Goal: Task Accomplishment & Management: Manage account settings

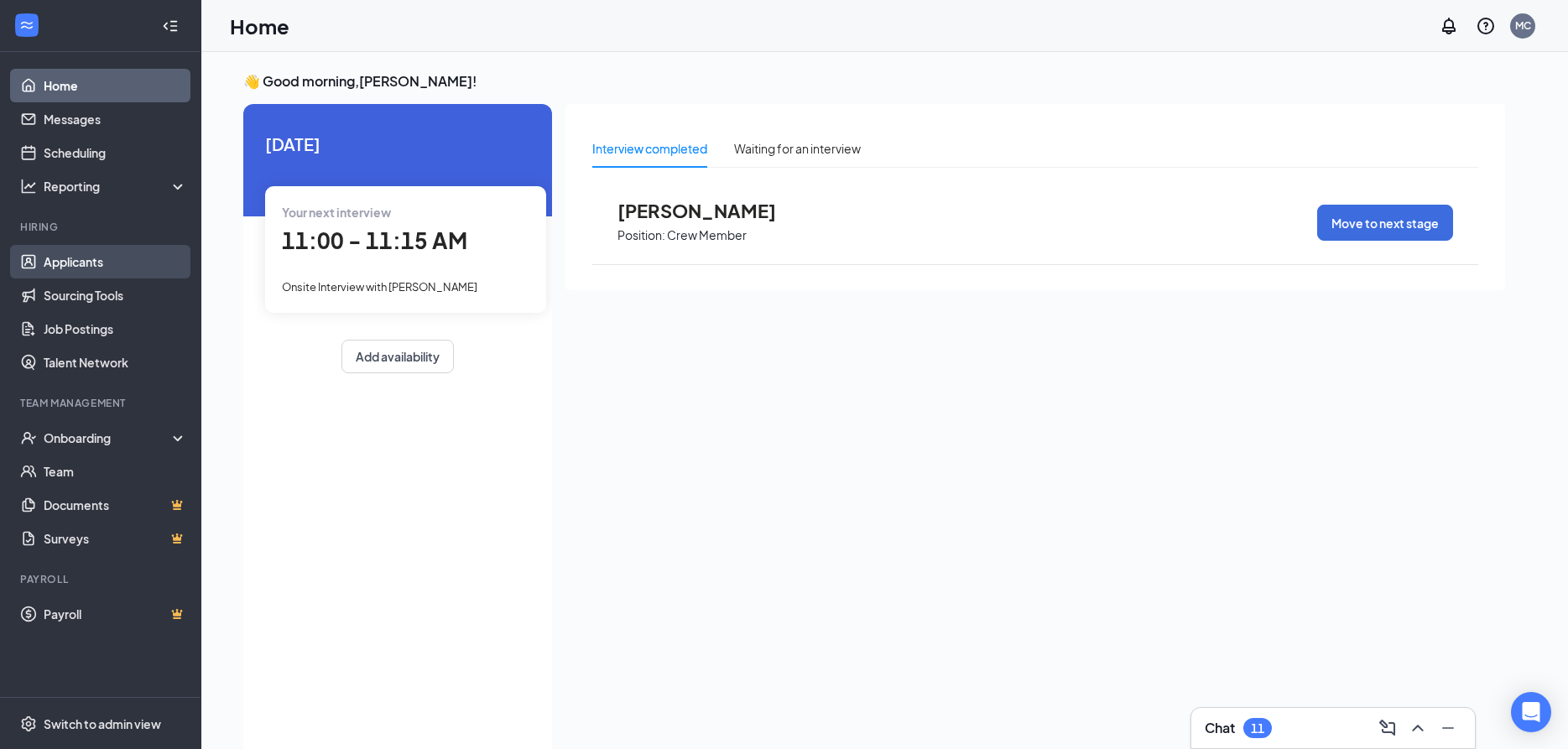
click at [74, 261] on link "Applicants" at bounding box center [116, 261] width 143 height 33
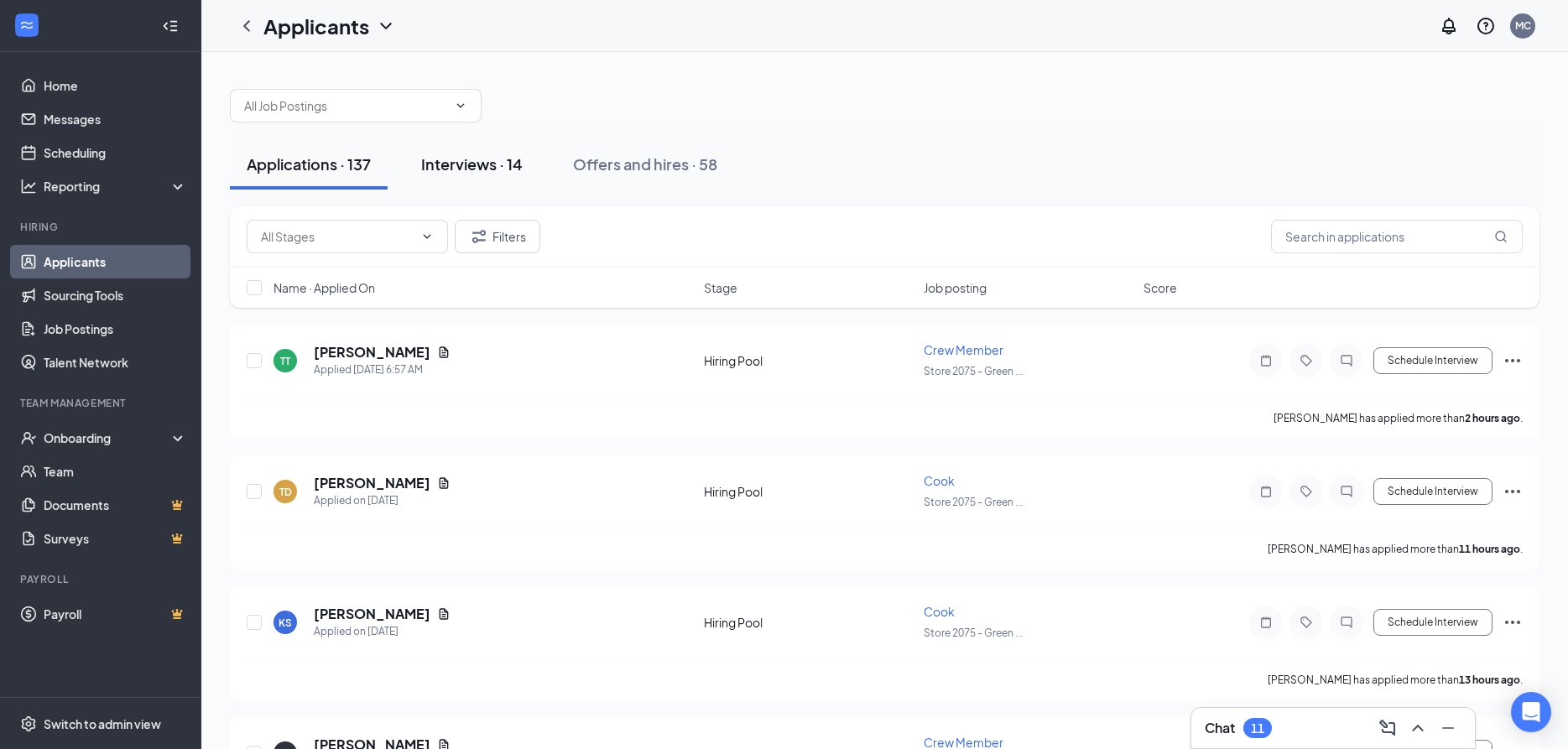
click at [469, 160] on div "Interviews · 14" at bounding box center [472, 164] width 101 height 21
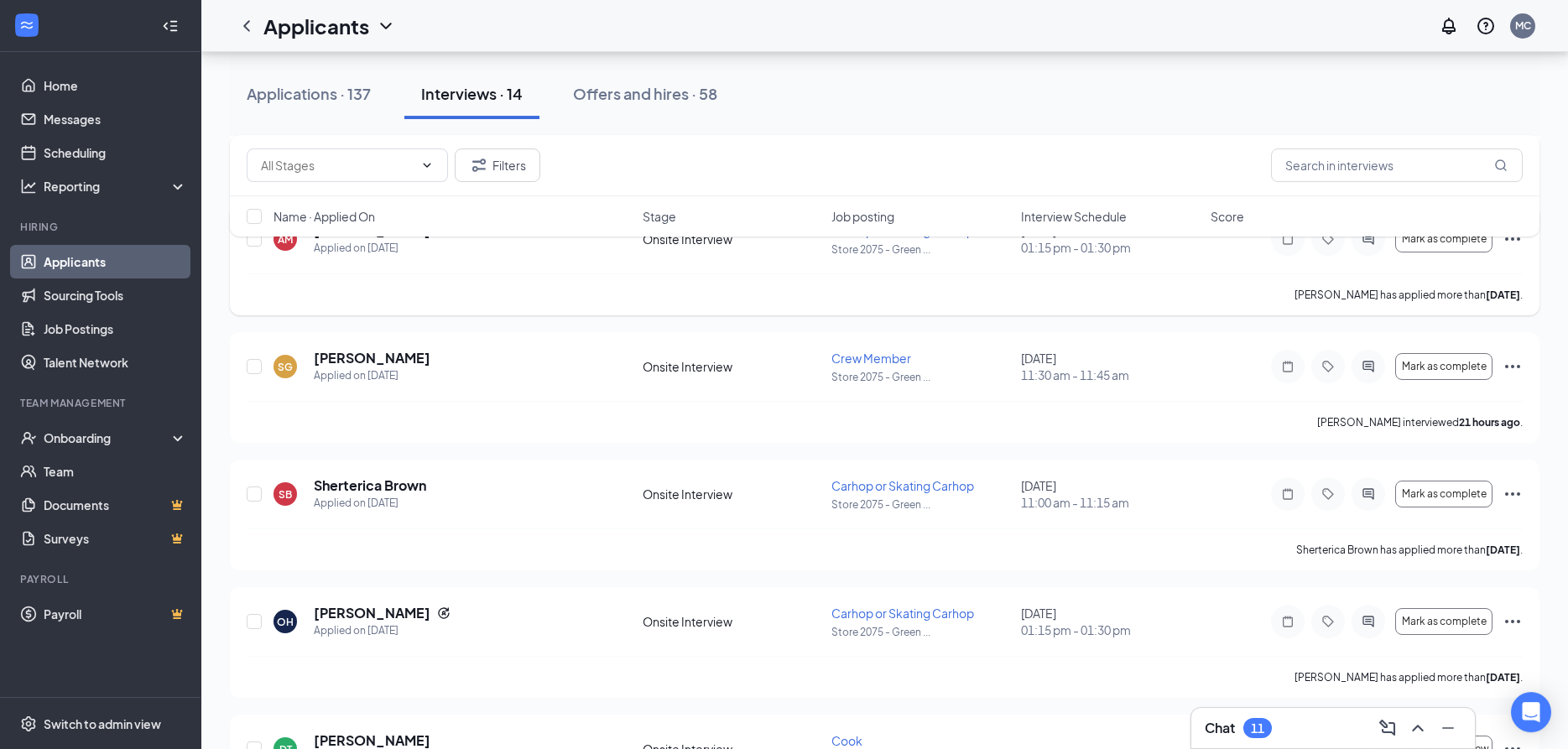
scroll to position [257, 0]
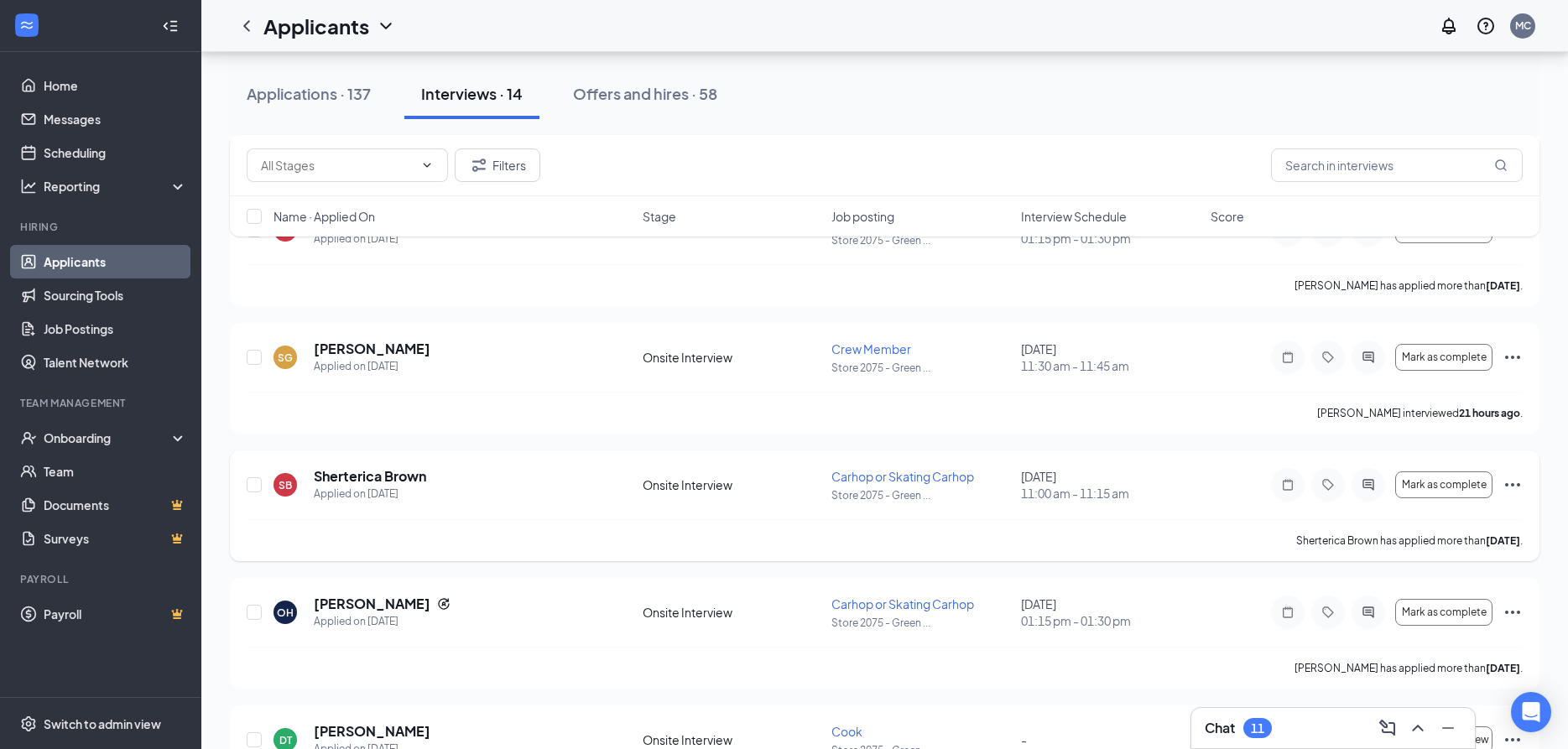
click at [1512, 482] on icon "Ellipses" at bounding box center [1513, 484] width 20 height 20
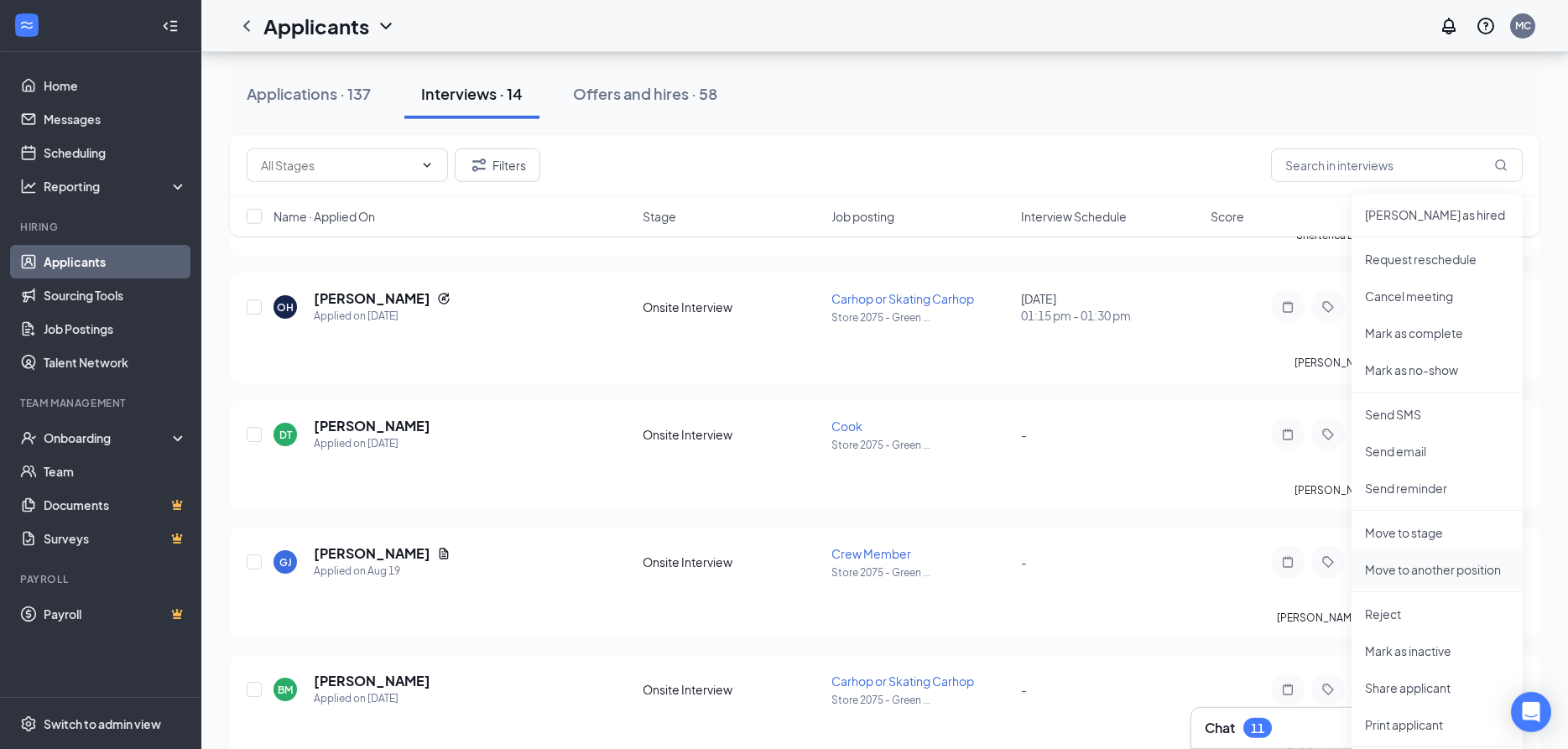
scroll to position [599, 0]
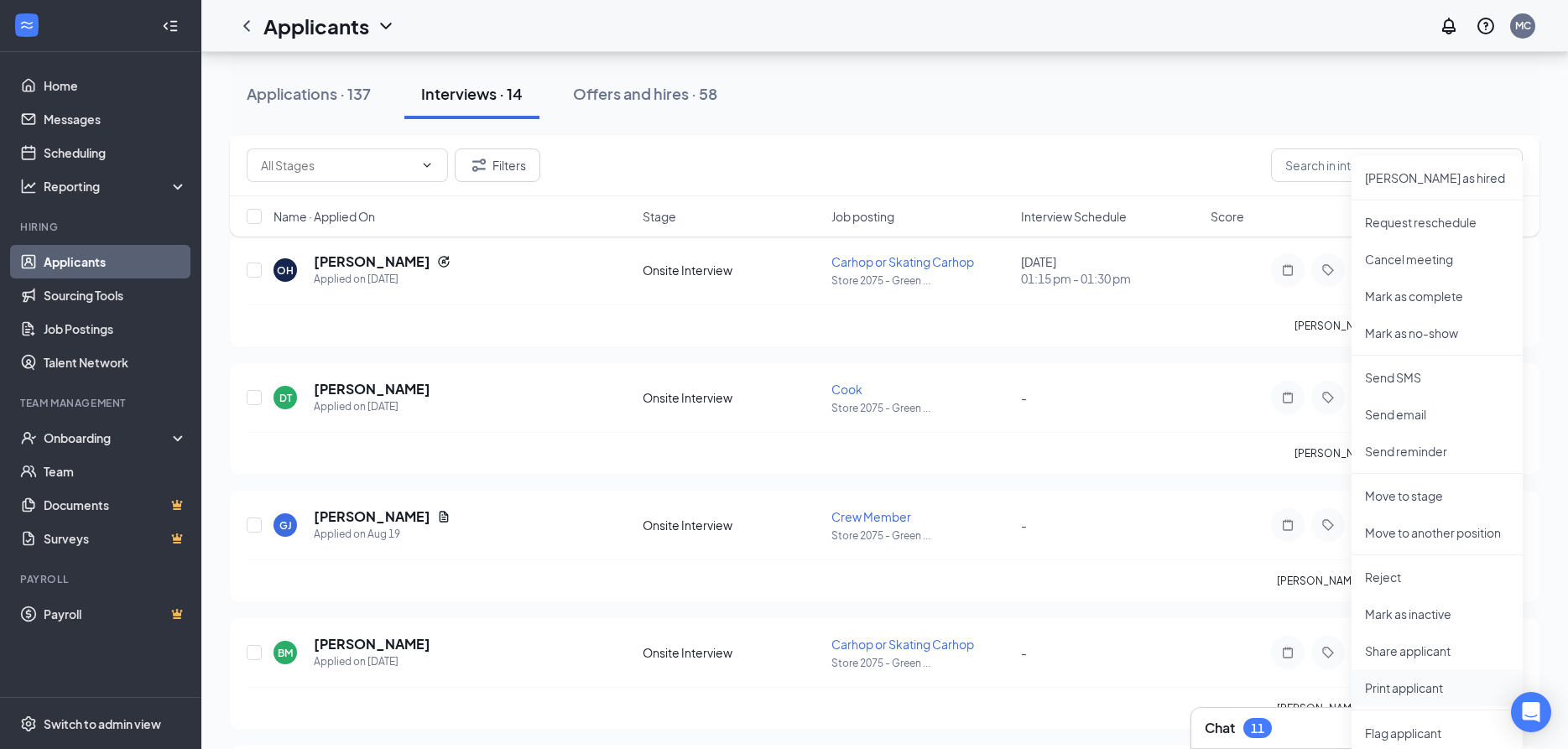
click at [1417, 688] on p "Print applicant" at bounding box center [1437, 688] width 144 height 17
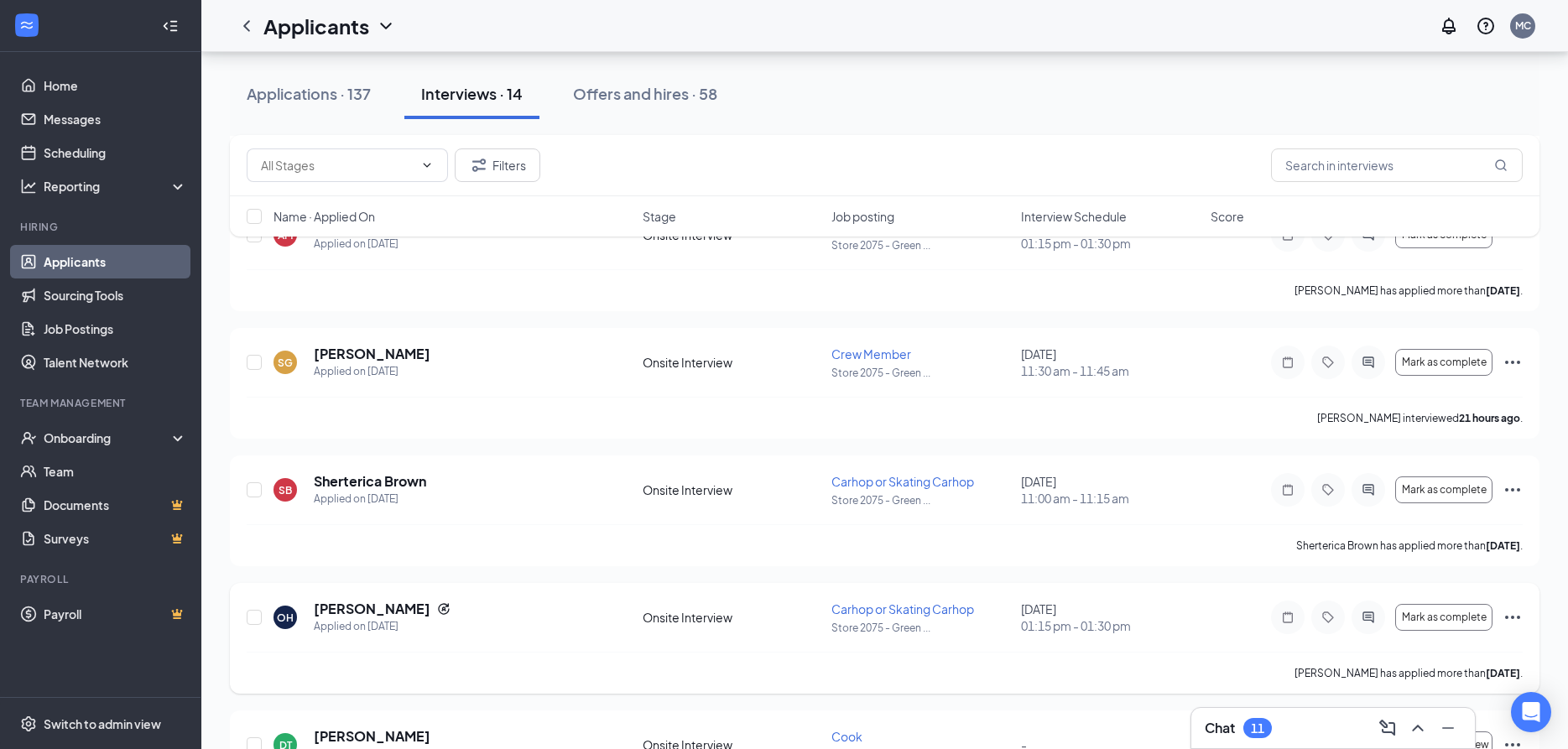
scroll to position [0, 0]
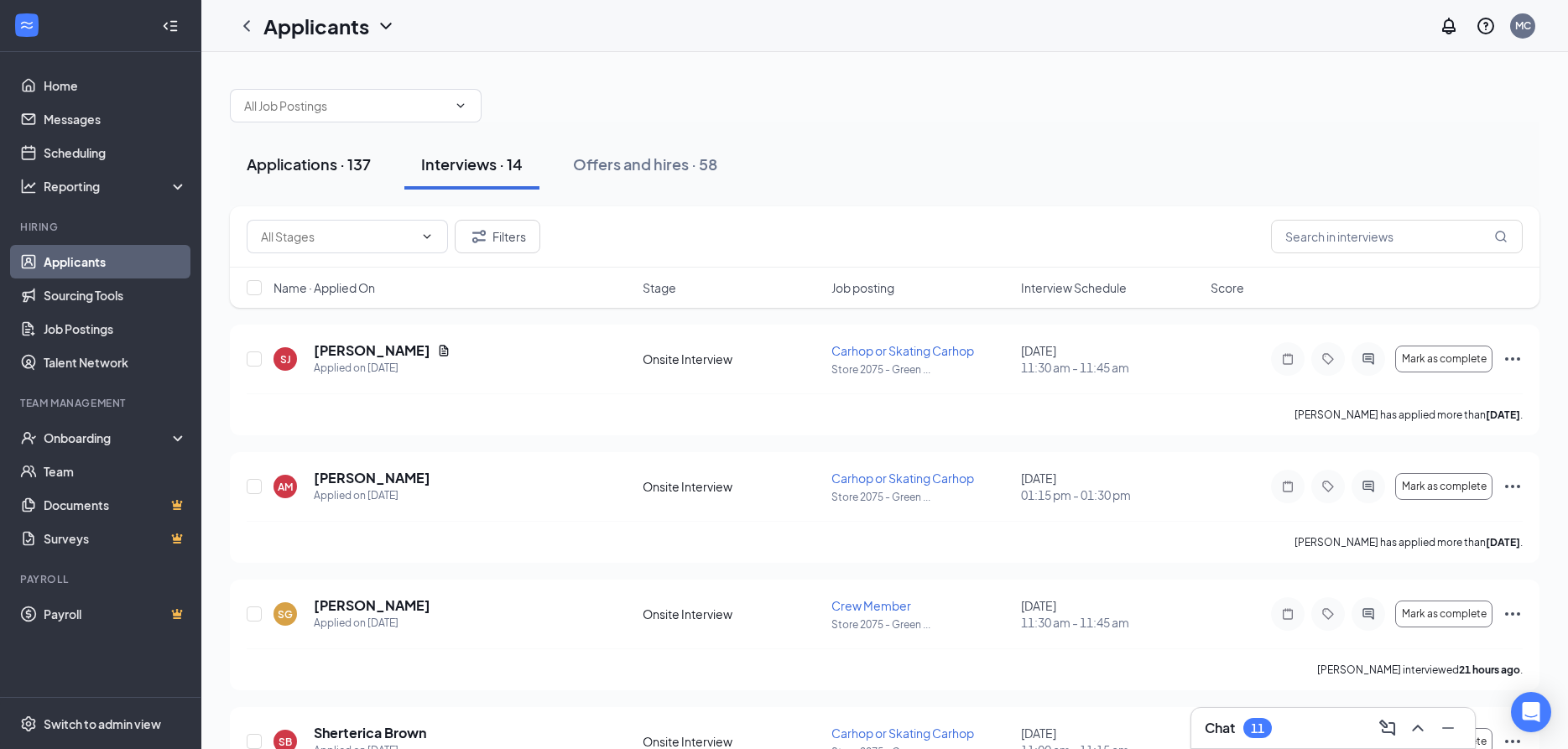
click at [294, 160] on div "Applications · 137" at bounding box center [309, 164] width 124 height 21
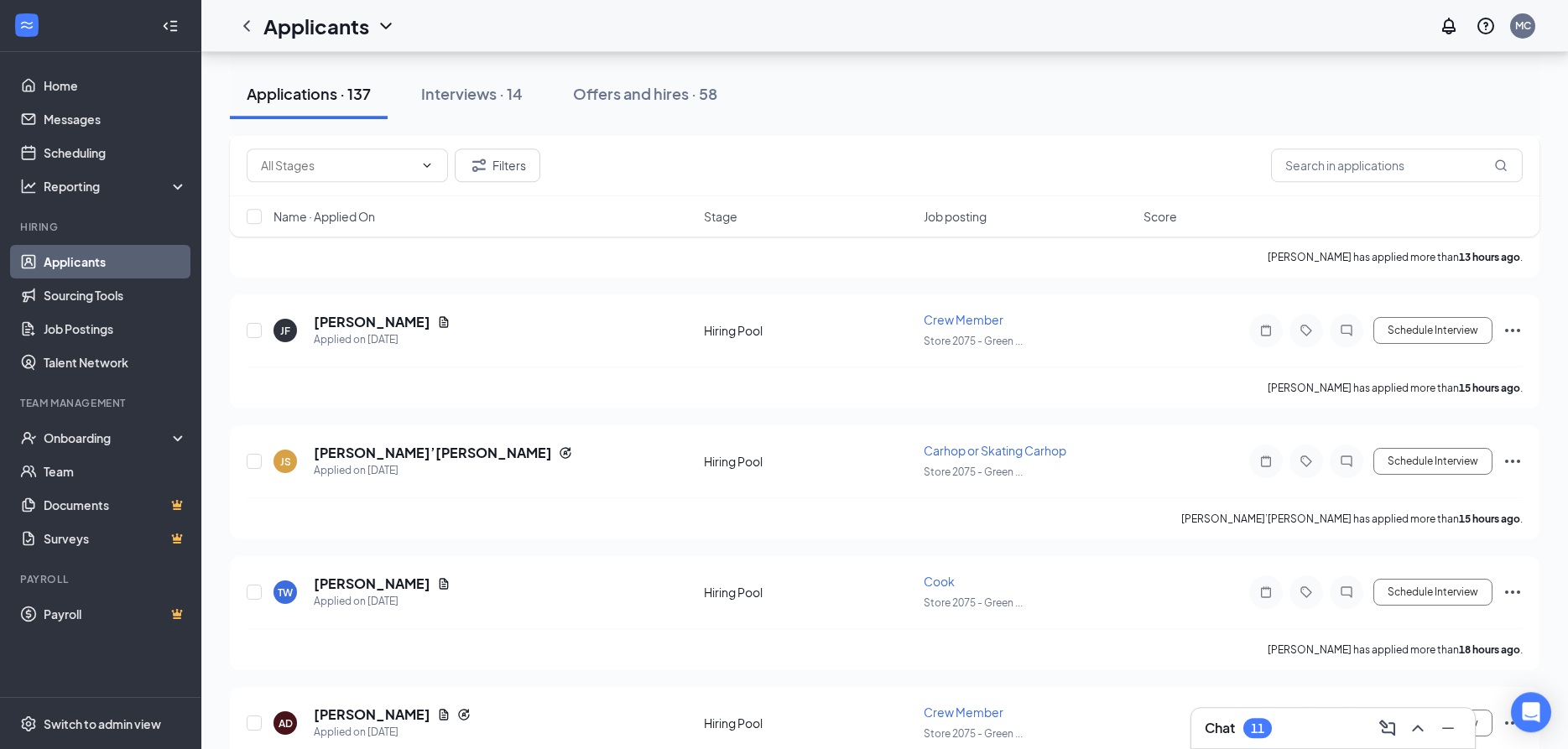
scroll to position [428, 0]
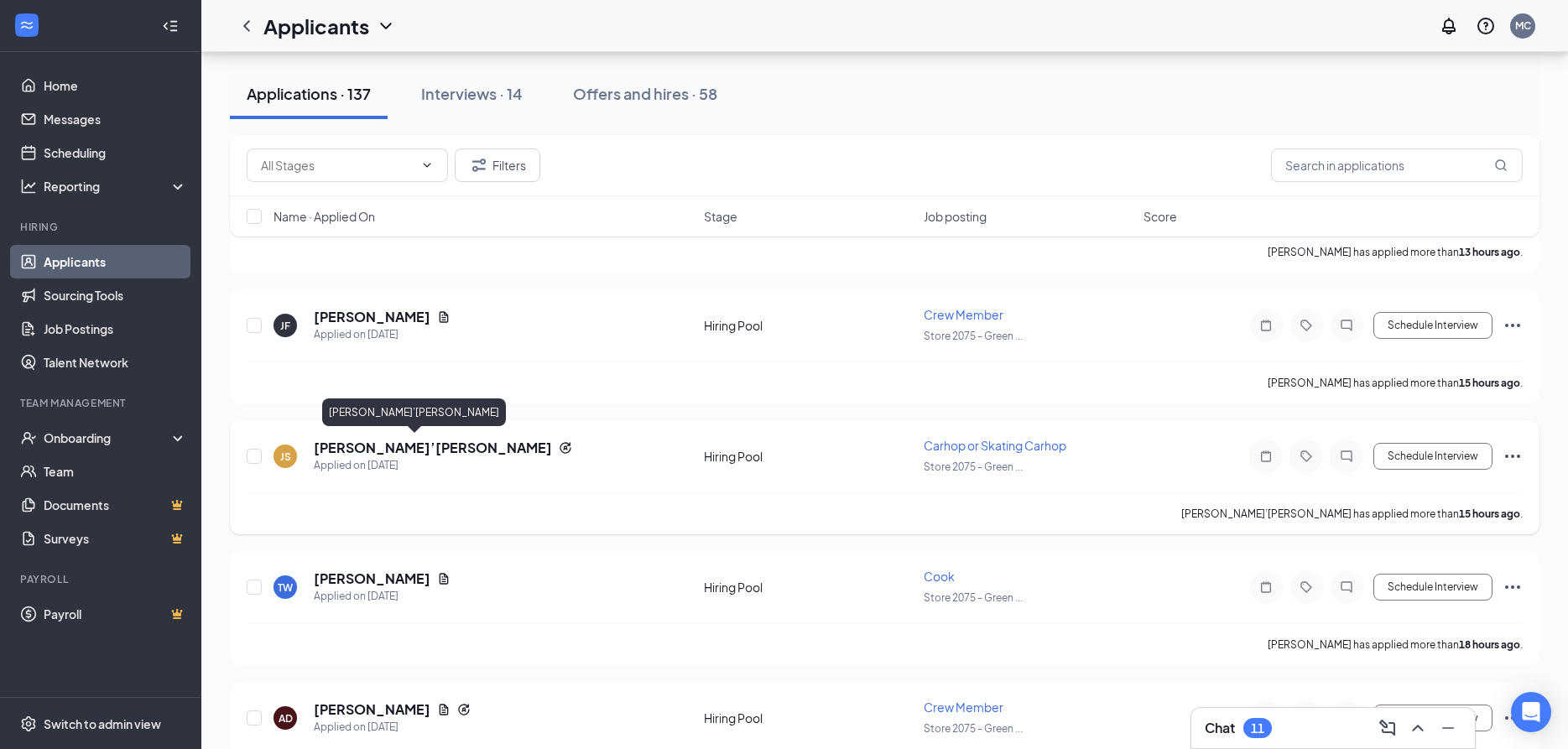
click at [356, 447] on h5 "[PERSON_NAME]’[PERSON_NAME]" at bounding box center [432, 447] width 238 height 18
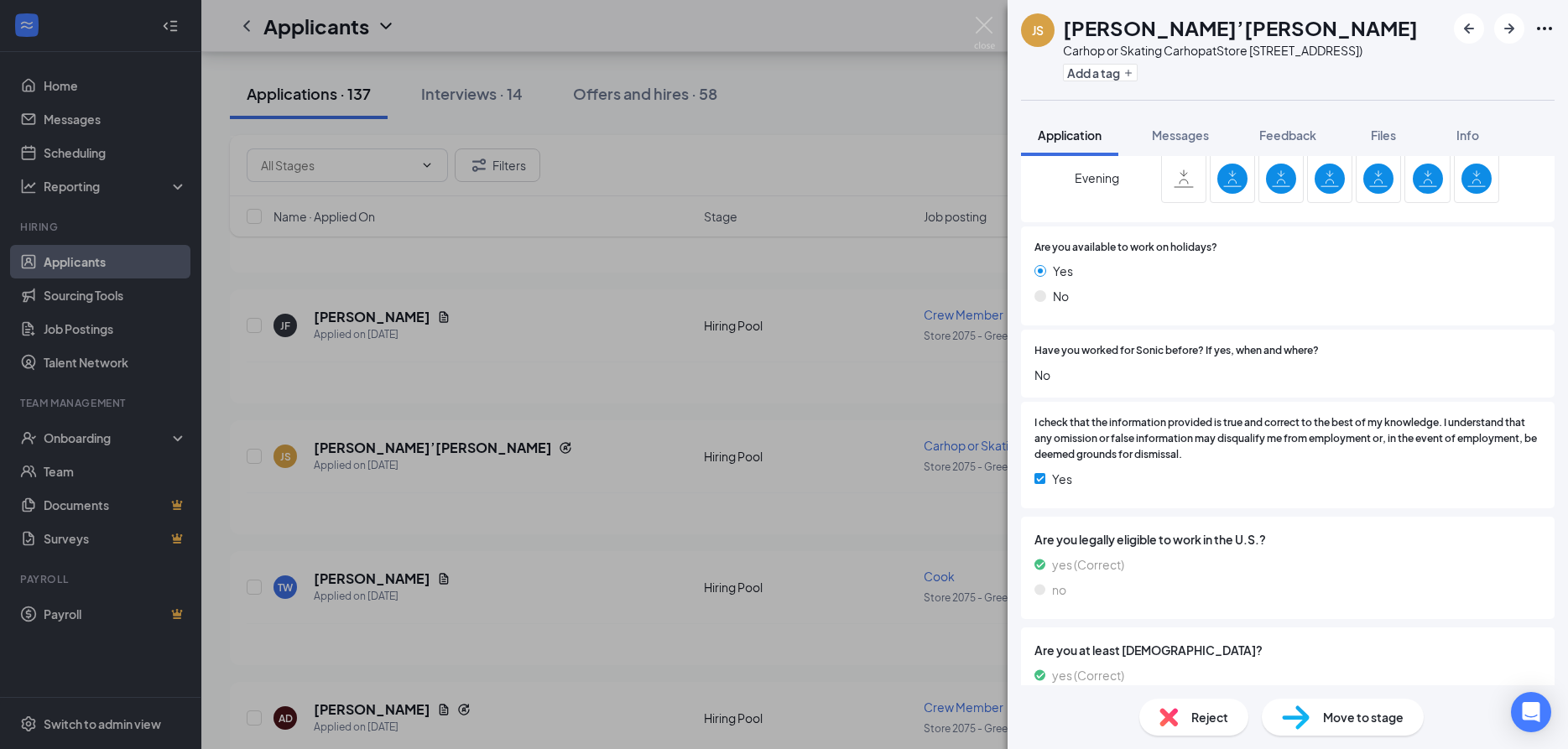
scroll to position [683, 0]
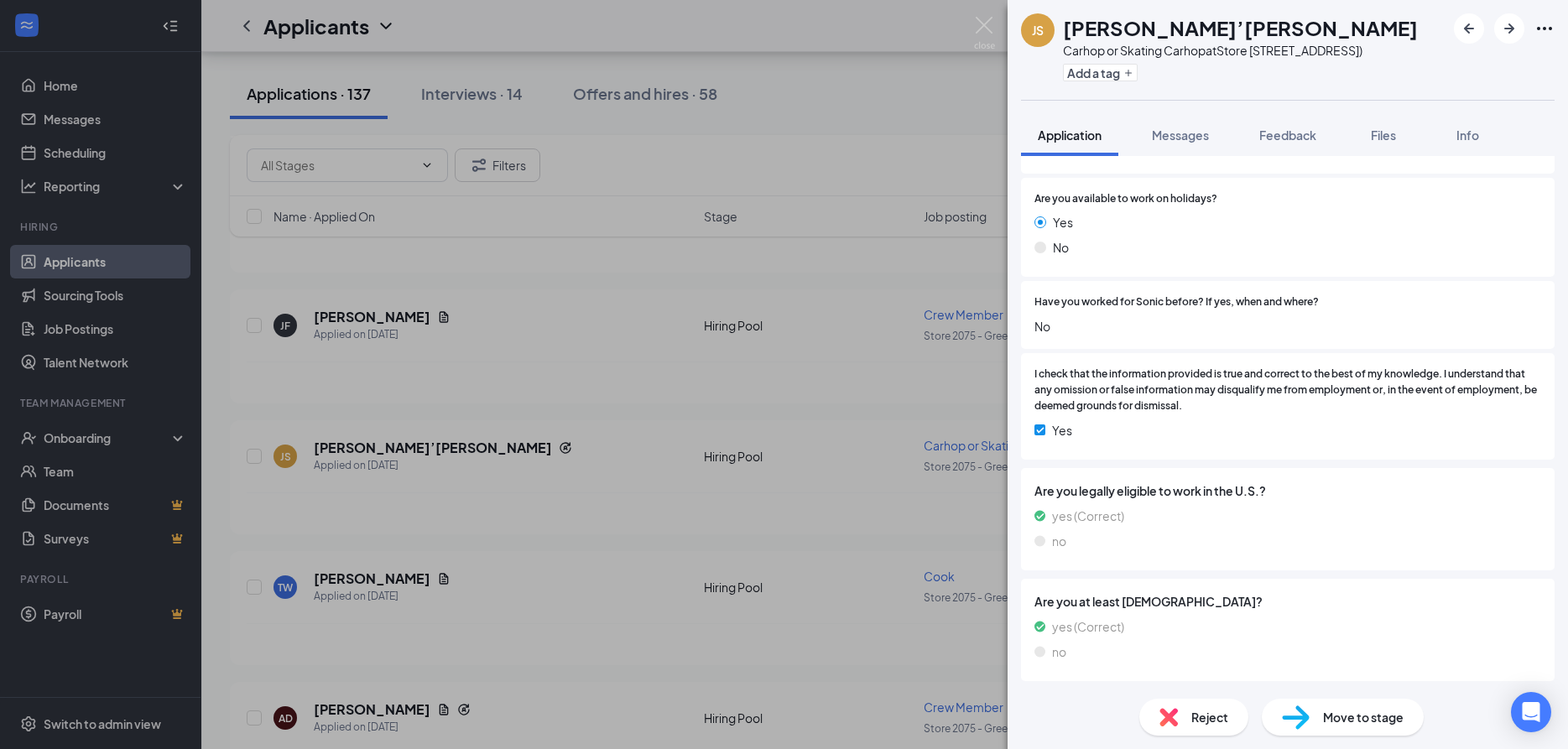
click at [1342, 716] on span "Move to stage" at bounding box center [1364, 717] width 80 height 18
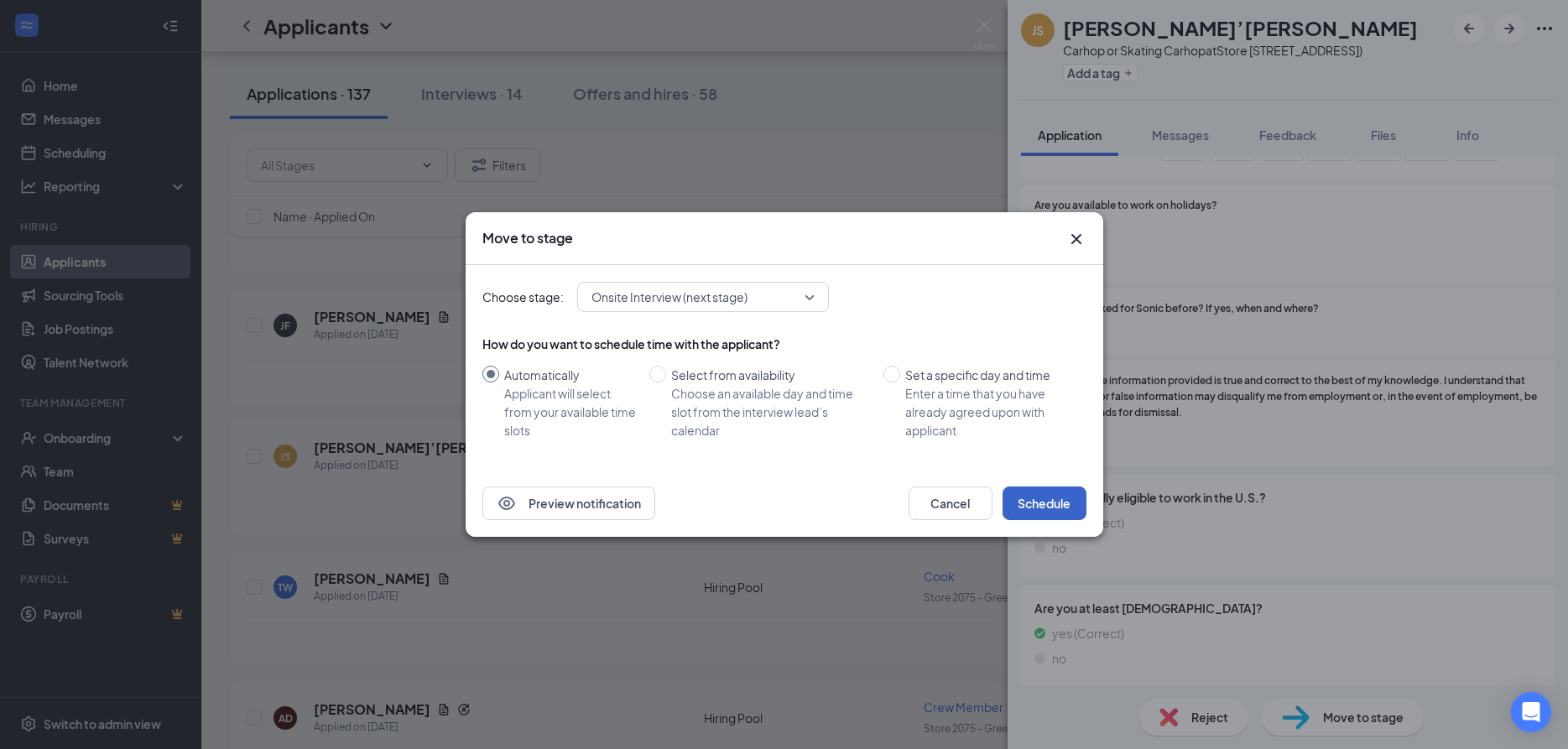
click at [1044, 499] on button "Schedule" at bounding box center [1044, 503] width 84 height 33
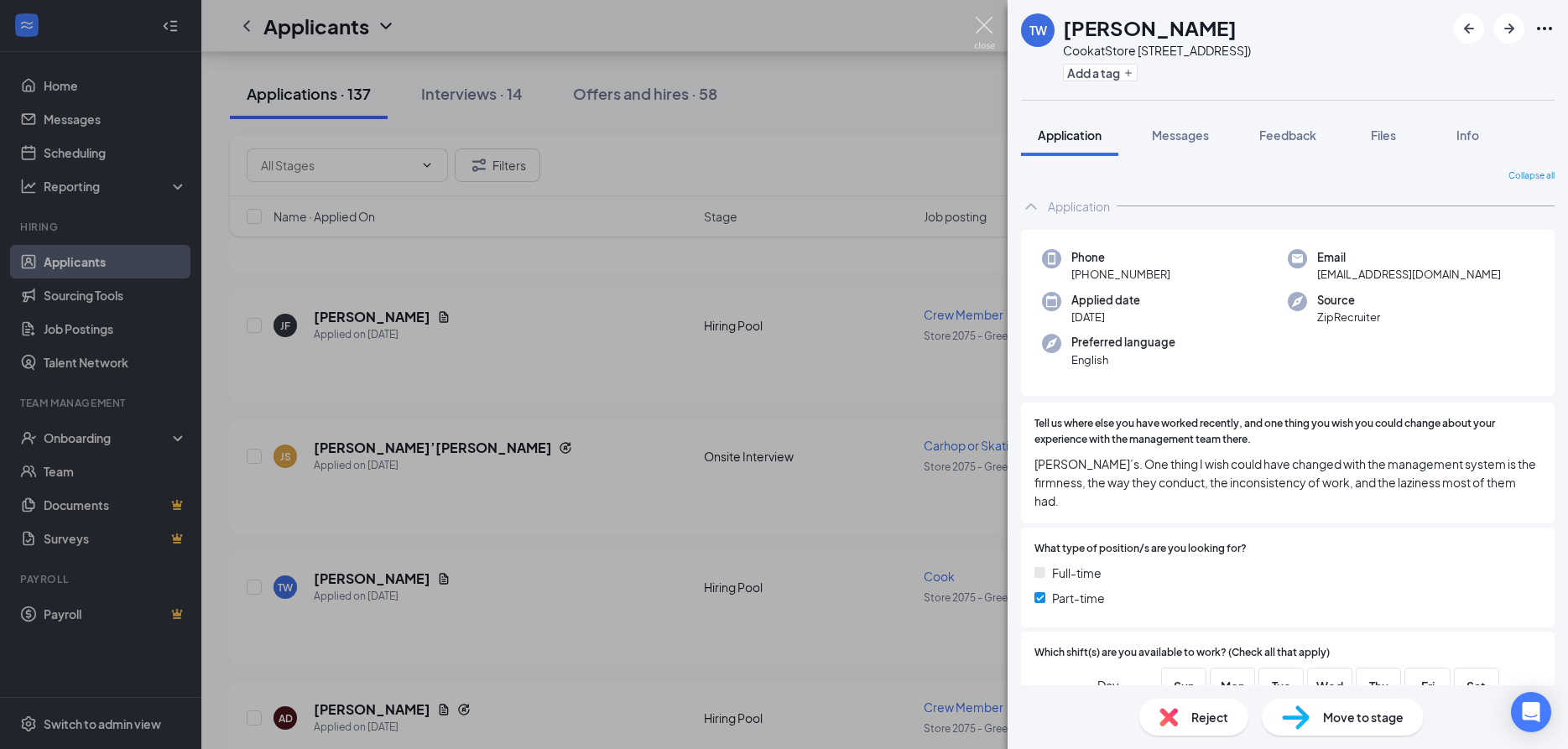
click at [977, 17] on img at bounding box center [984, 33] width 21 height 32
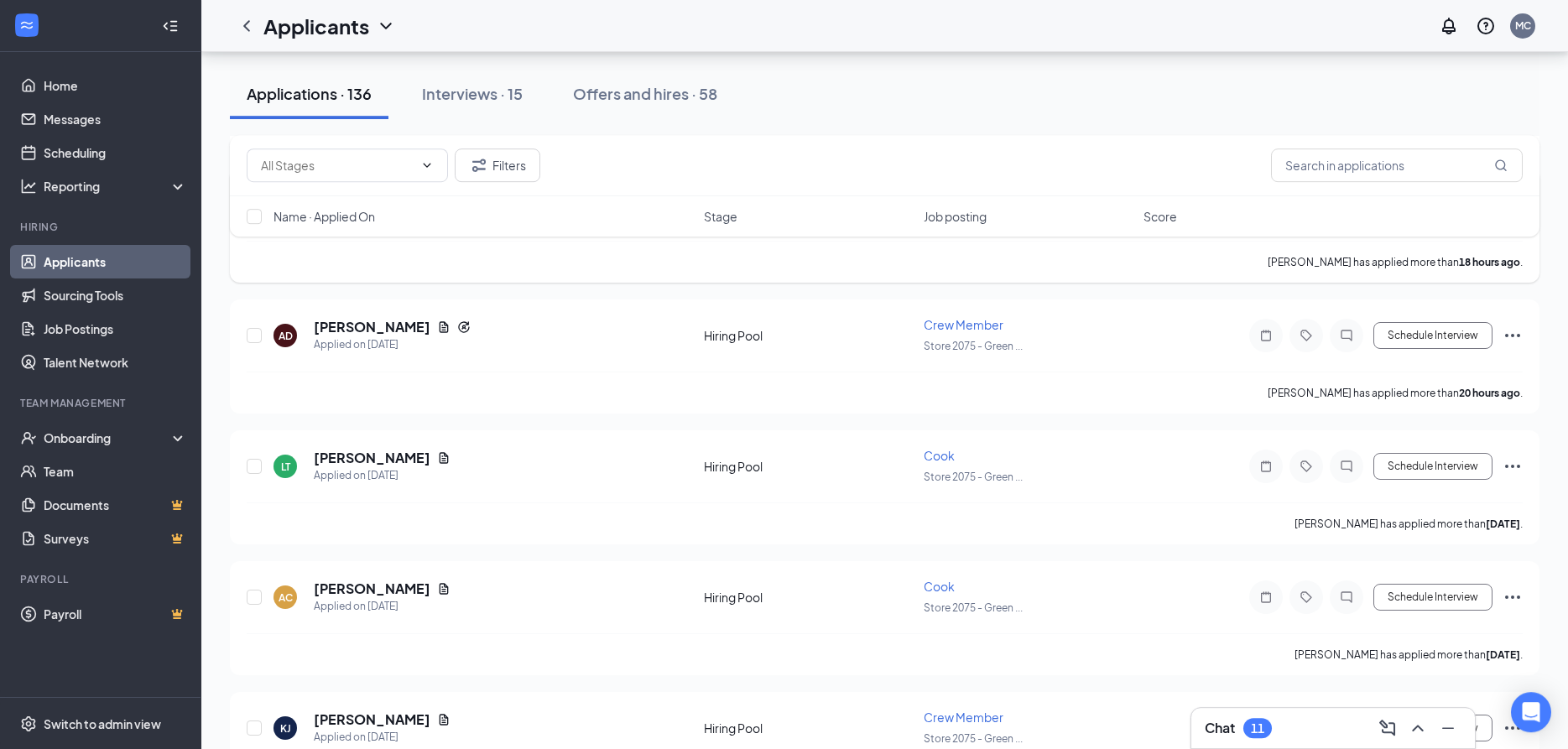
scroll to position [684, 0]
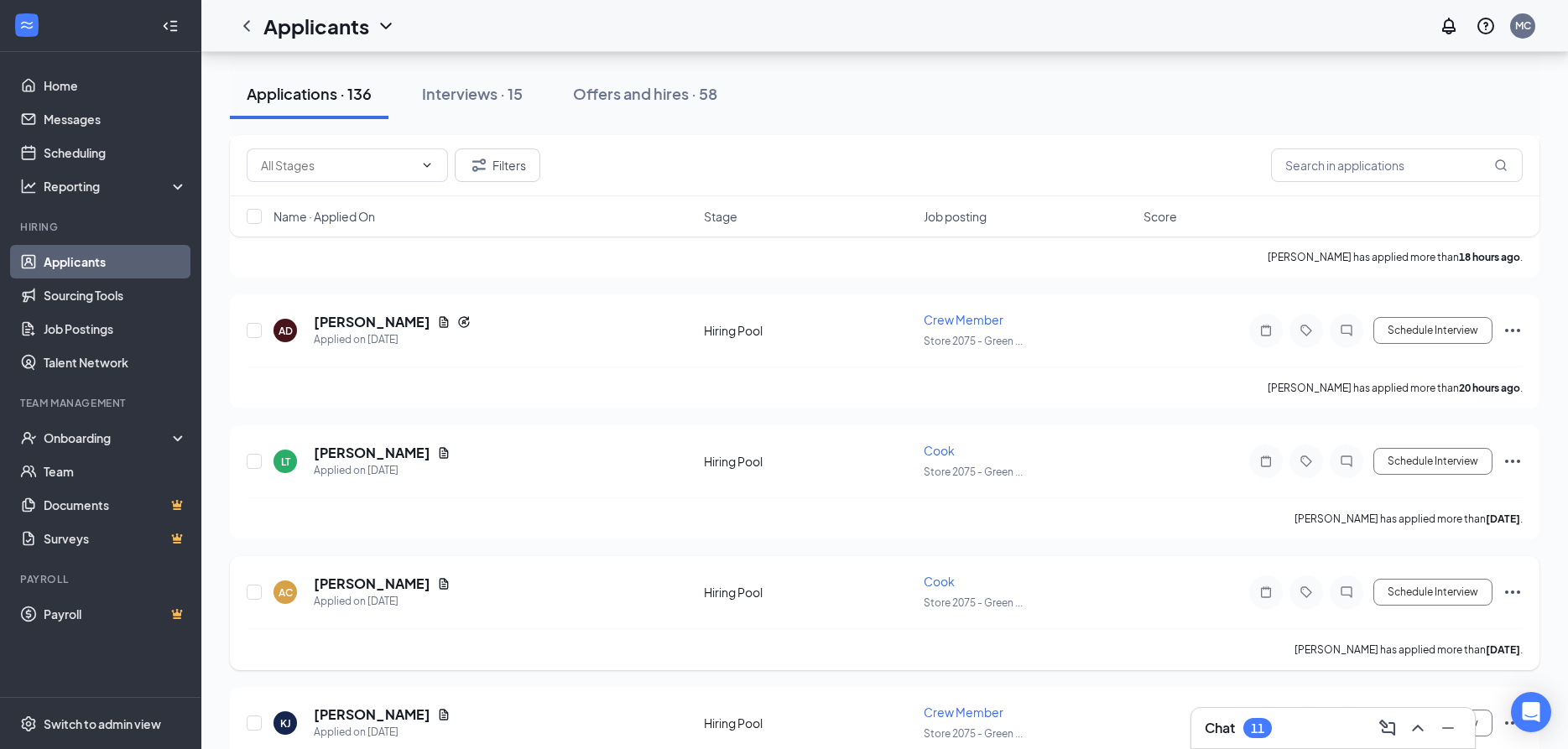
click at [1510, 587] on icon "Ellipses" at bounding box center [1513, 591] width 20 height 20
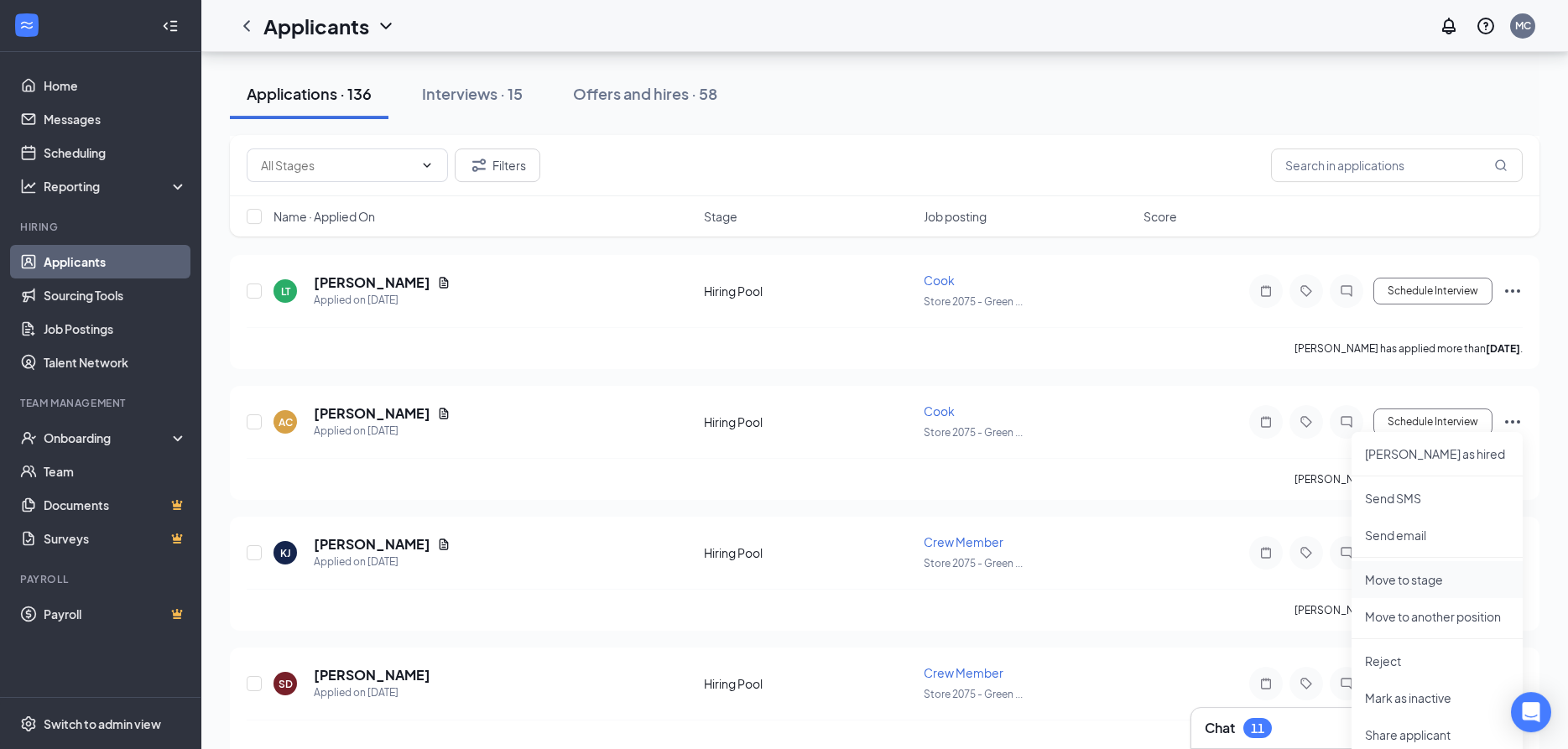
scroll to position [1027, 0]
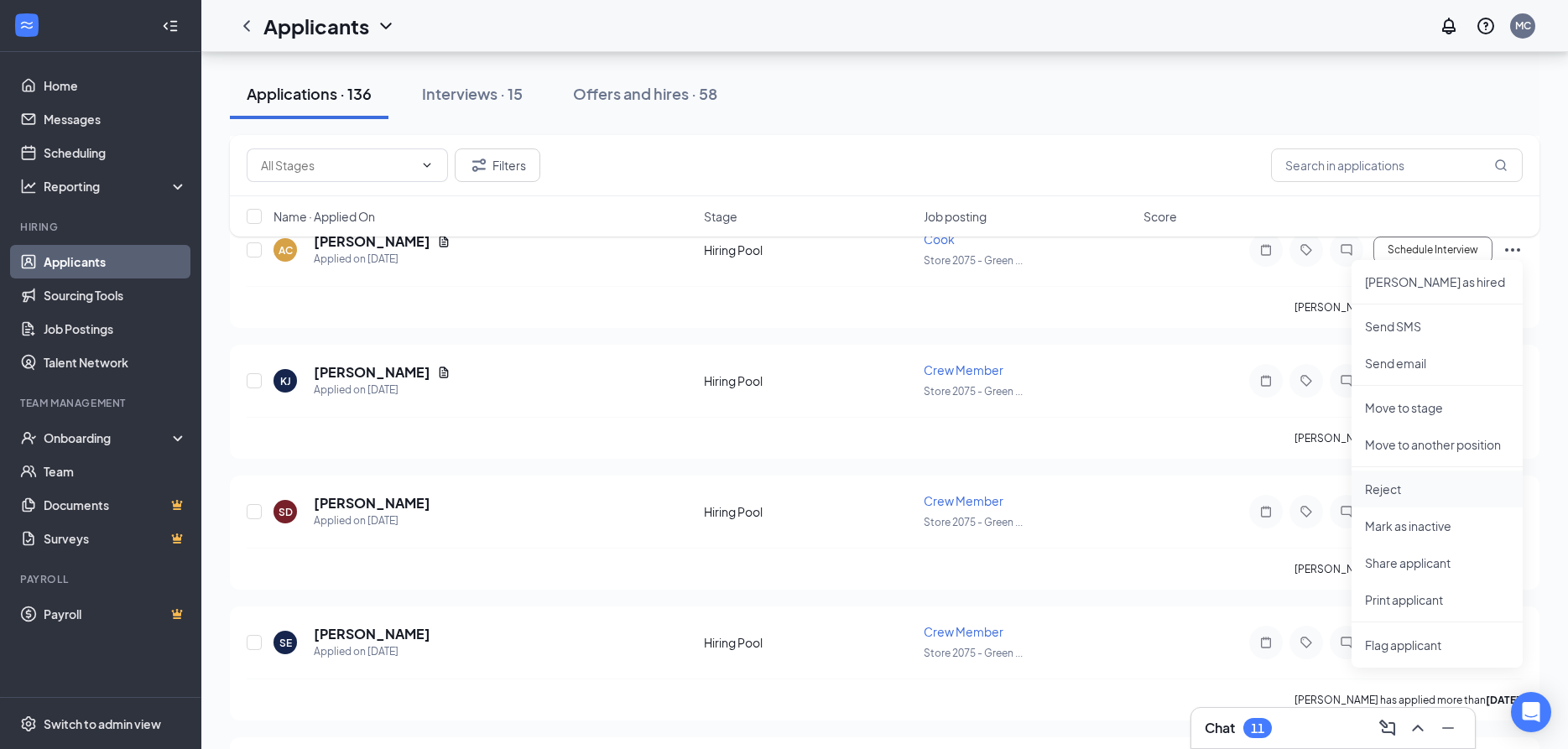
click at [1390, 482] on p "Reject" at bounding box center [1437, 489] width 144 height 17
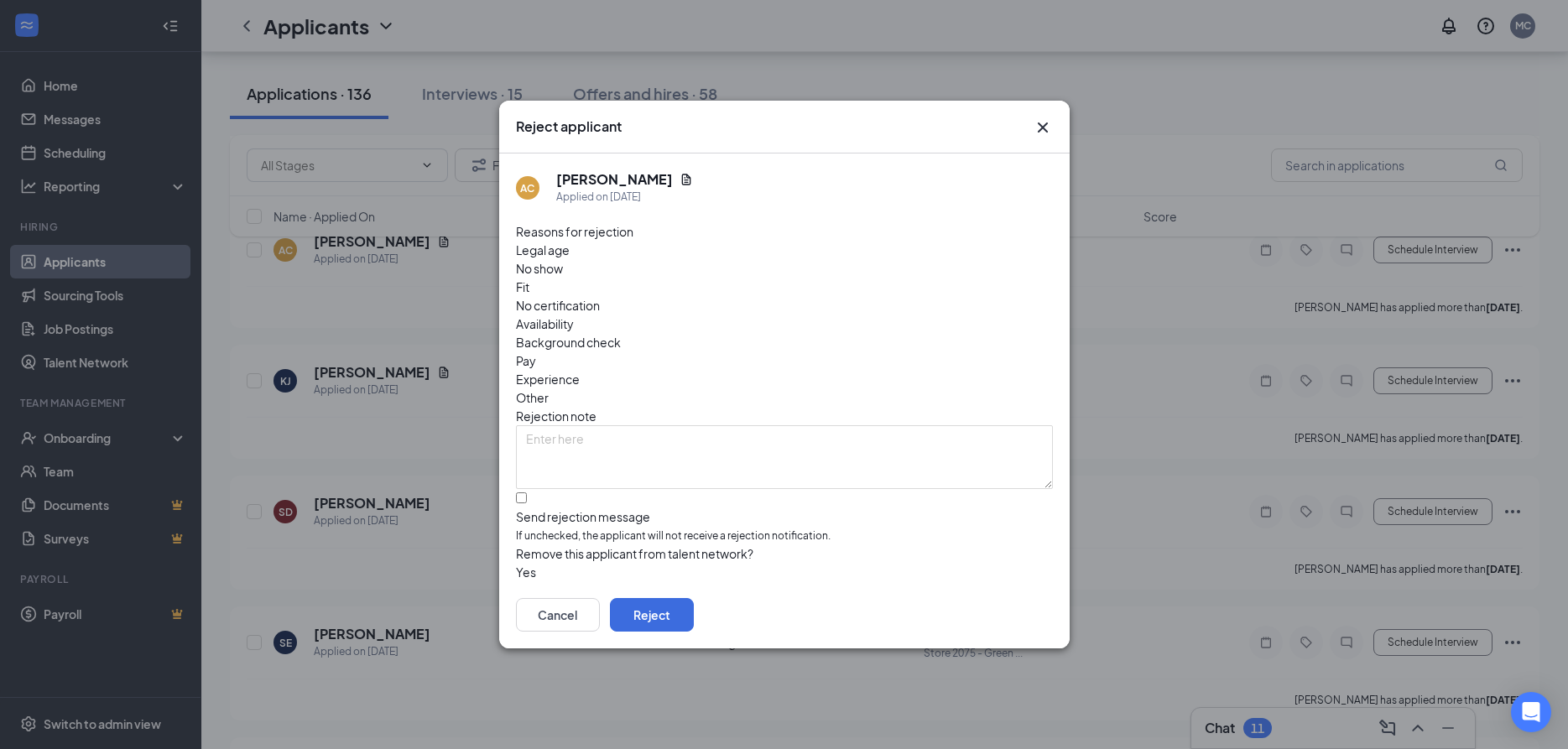
click at [548, 389] on span "Other" at bounding box center [532, 397] width 32 height 18
click at [694, 610] on button "Reject" at bounding box center [652, 614] width 84 height 33
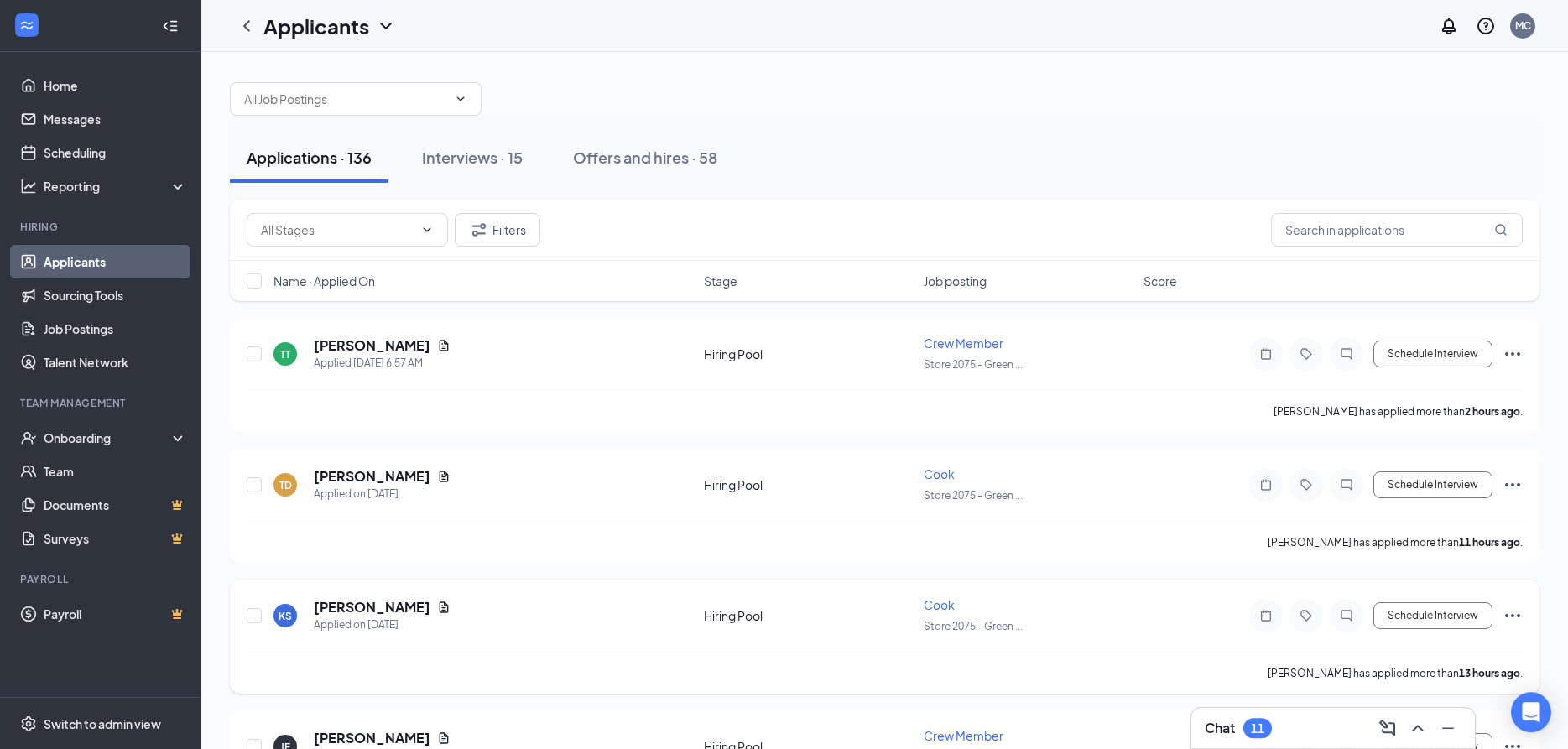
scroll to position [0, 0]
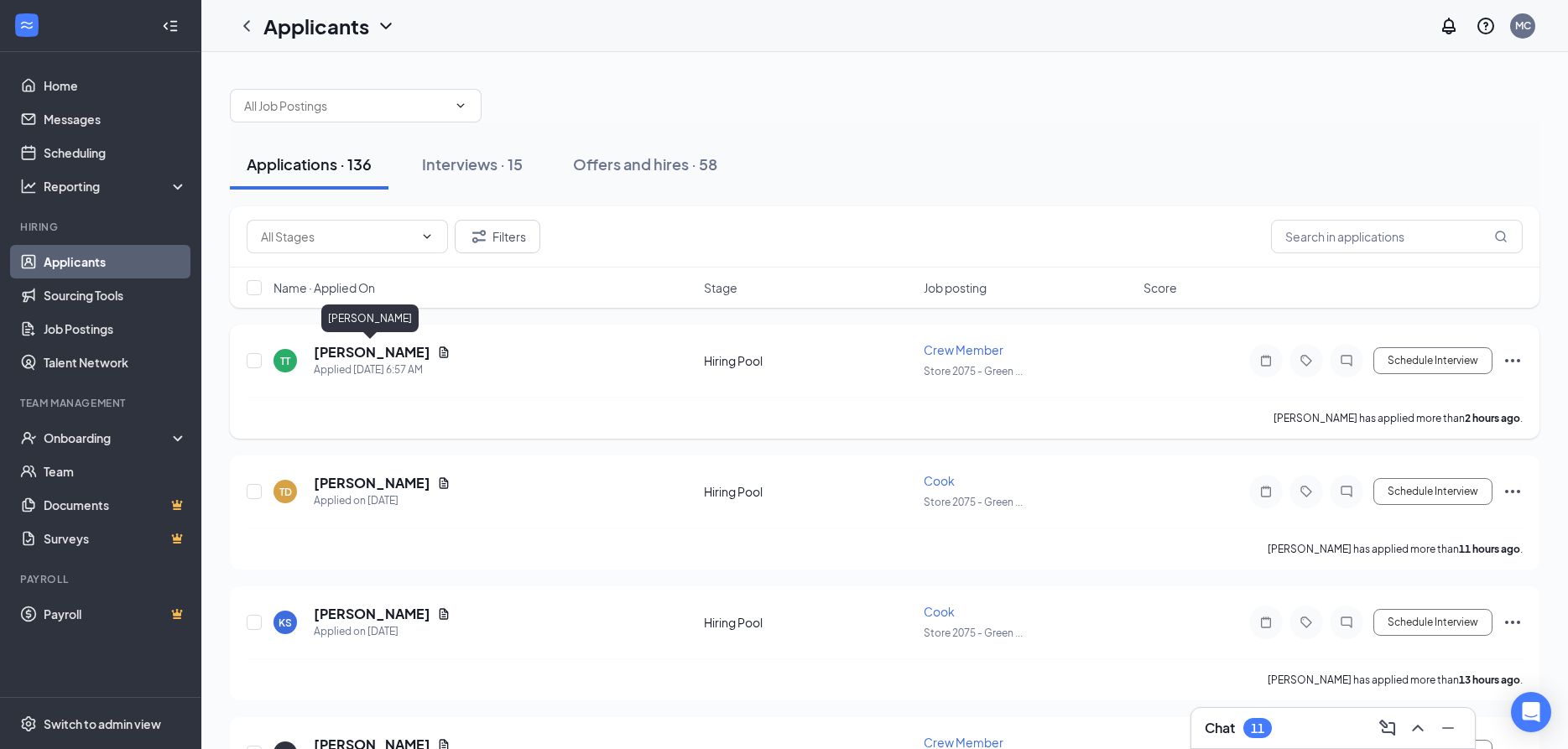
click at [346, 354] on h5 "[PERSON_NAME]" at bounding box center [372, 352] width 117 height 18
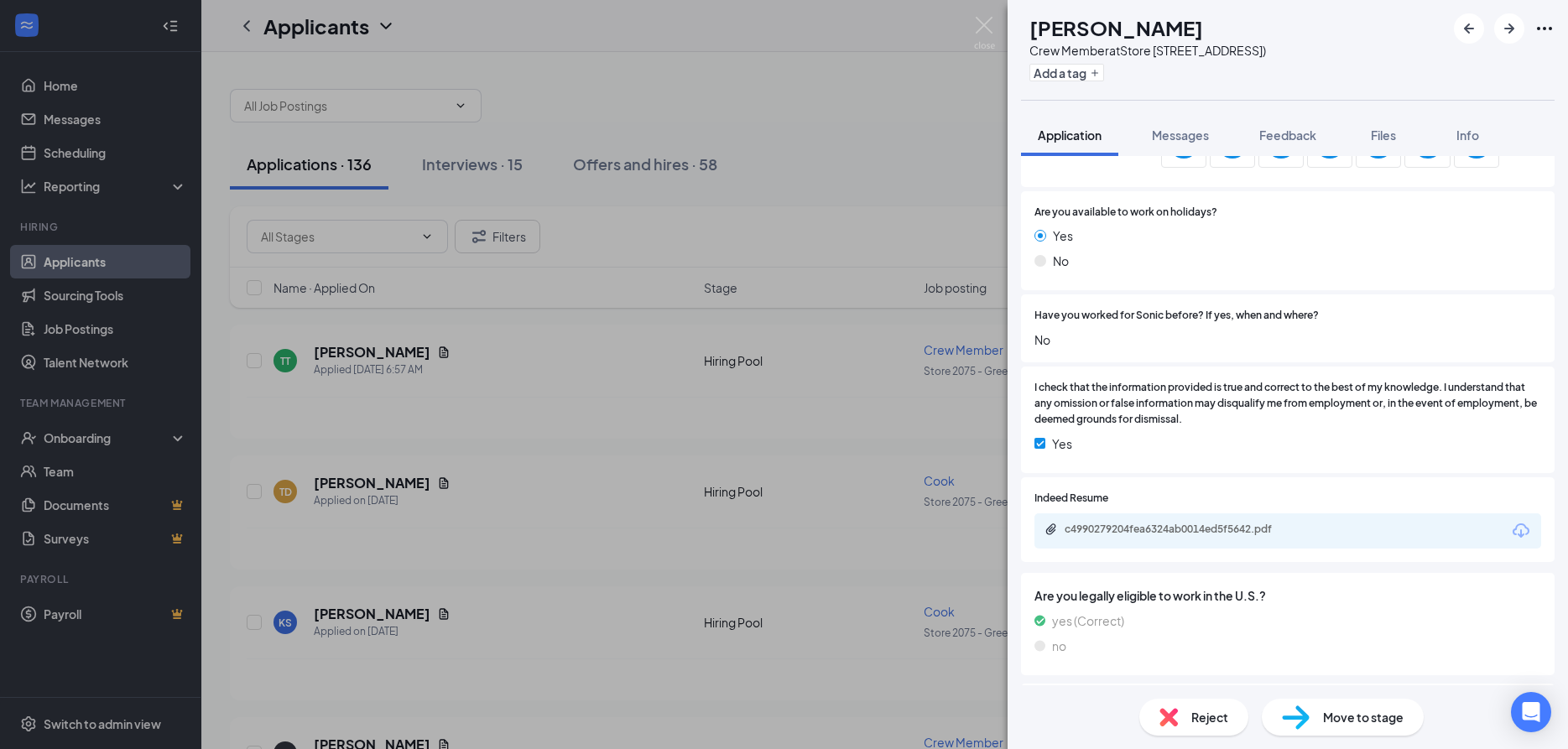
scroll to position [634, 0]
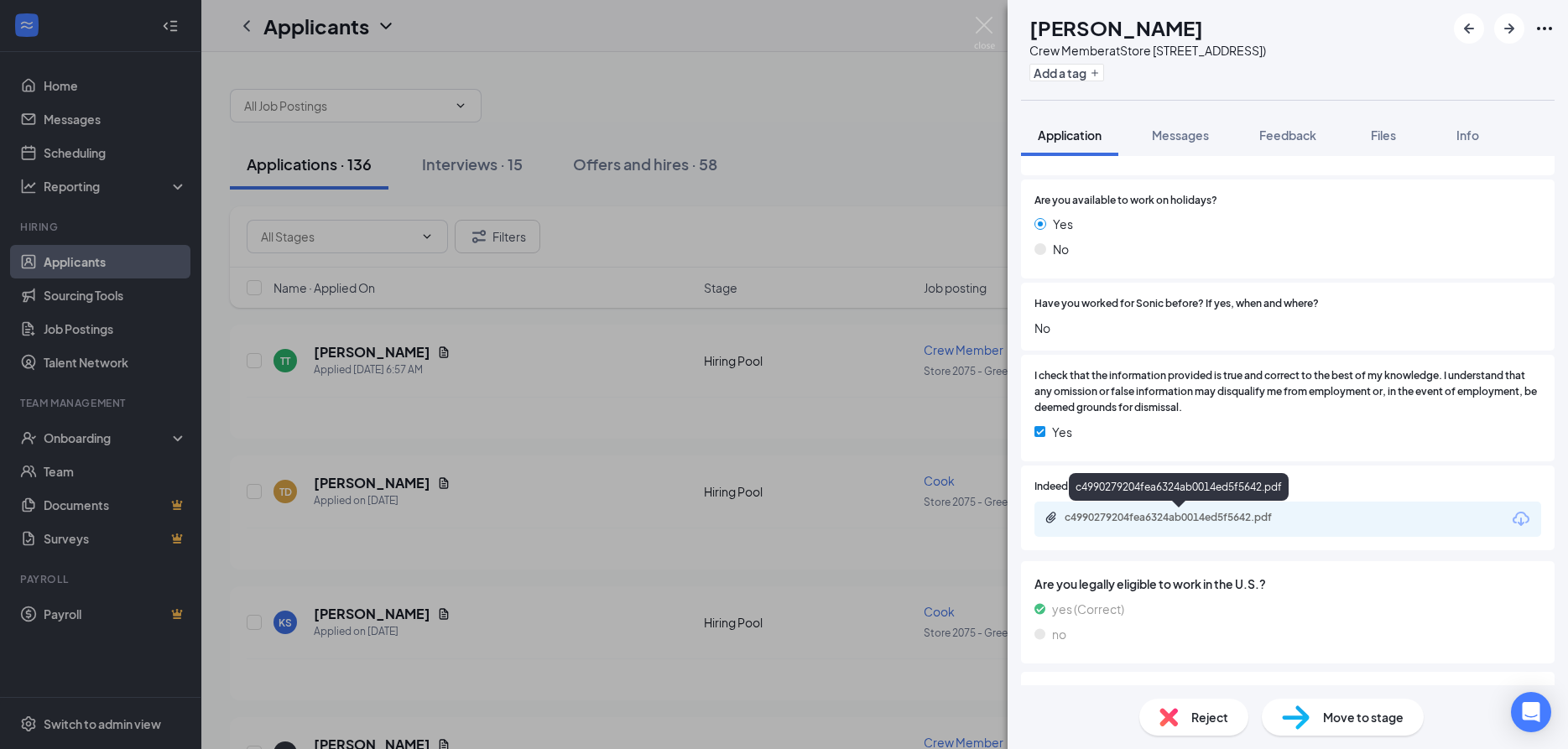
click at [1190, 513] on div "c4990279204fea6324ab0014ed5f5642.pdf" at bounding box center [1182, 518] width 235 height 13
click at [986, 22] on img at bounding box center [984, 33] width 21 height 32
